Goal: Check status: Check status

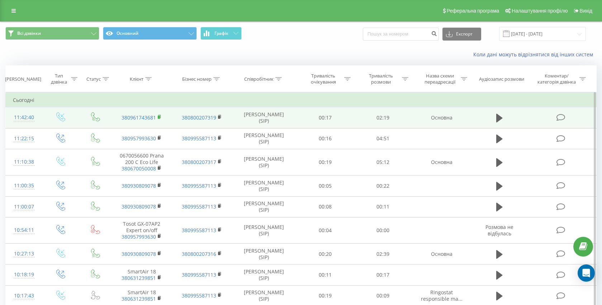
click at [161, 115] on icon at bounding box center [160, 116] width 4 height 5
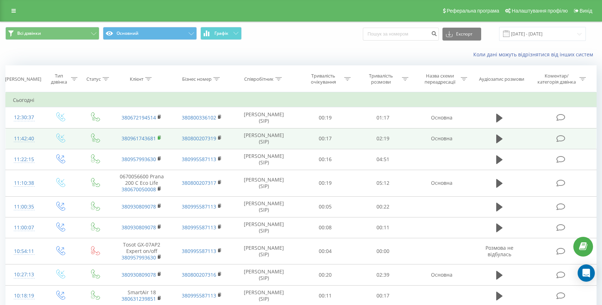
click at [159, 138] on rect at bounding box center [159, 137] width 2 height 3
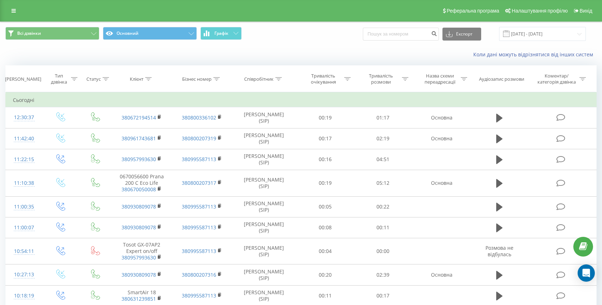
click at [64, 48] on div "Коли дані можуть відрізнятися вiд інших систем" at bounding box center [300, 54] width 601 height 17
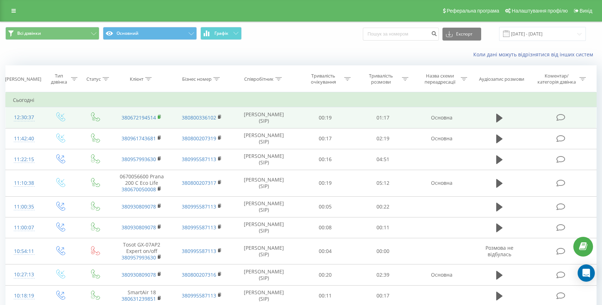
click at [158, 116] on rect at bounding box center [159, 116] width 2 height 3
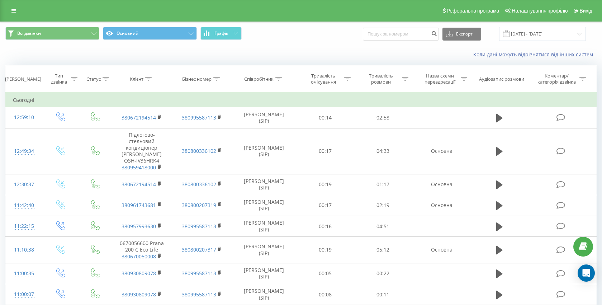
click at [341, 32] on div "Всі дзвінки Основний Графік Експорт .csv .xls .xlsx [DATE] - [DATE]" at bounding box center [300, 34] width 591 height 14
